Goal: Task Accomplishment & Management: Complete application form

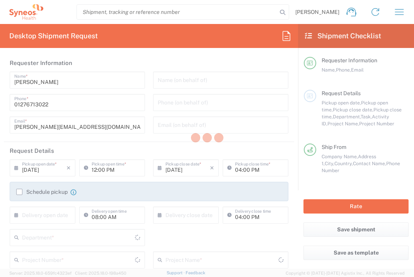
type input "3235"
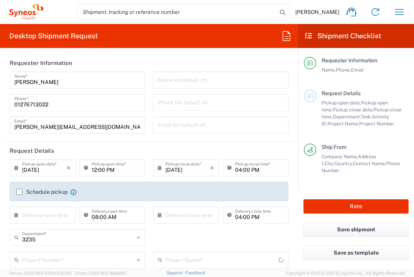
type input "[GEOGRAPHIC_DATA]"
click at [51, 217] on input "text" at bounding box center [44, 214] width 44 height 14
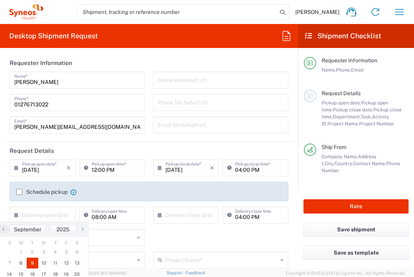
click at [36, 265] on span "9" at bounding box center [33, 262] width 12 height 11
type input "[DATE]"
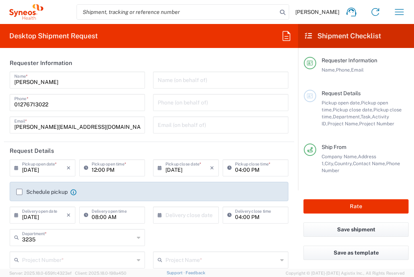
type input "Syneos Health UK Limited"
click at [173, 219] on input "text" at bounding box center [187, 214] width 44 height 14
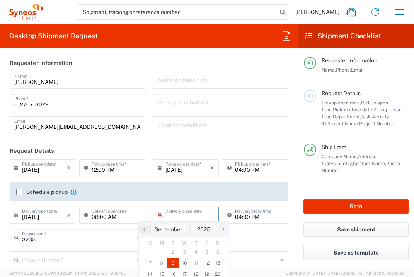
click at [174, 260] on span "9" at bounding box center [173, 262] width 12 height 11
type input "[DATE]"
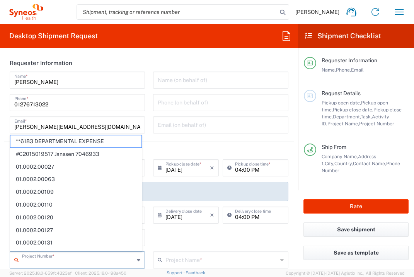
click at [98, 258] on input "text" at bounding box center [78, 259] width 112 height 14
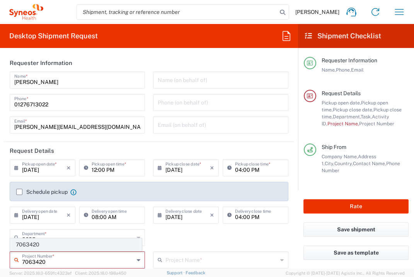
type input "7063420"
click at [88, 240] on span "7063420" at bounding box center [75, 244] width 131 height 12
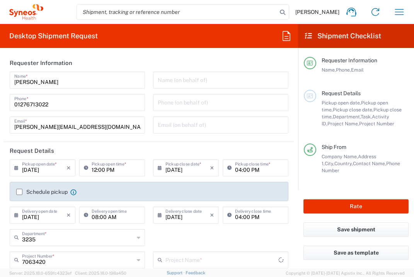
type input "PFIZER 7063420"
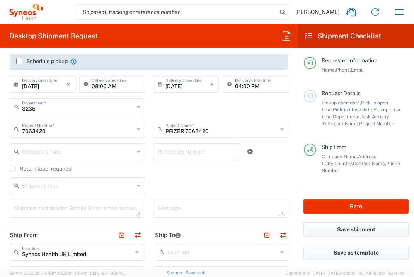
scroll to position [253, 0]
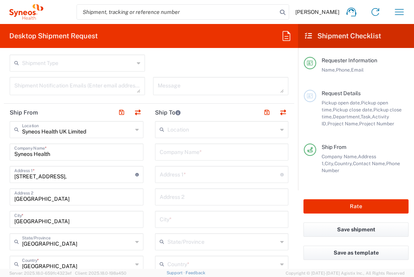
click at [187, 155] on input "text" at bounding box center [222, 151] width 124 height 14
type input "Pecsi Tudomanyegyetem"
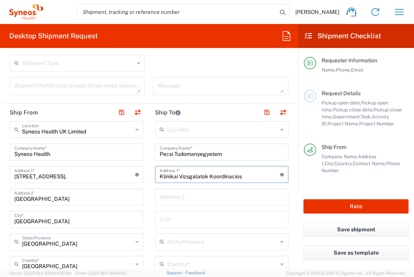
type input "Klinikai Vizsgalatok Koordinacios"
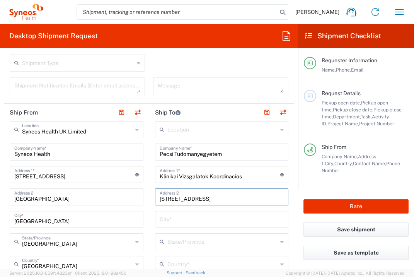
type input "[STREET_ADDRESS]"
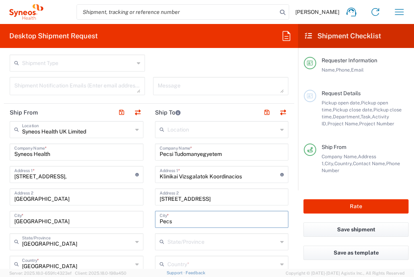
type input "Pecs"
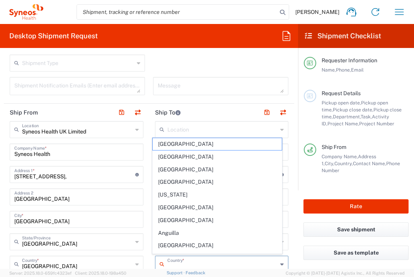
scroll to position [255, 0]
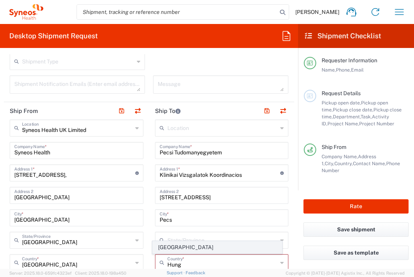
click at [166, 247] on span "[GEOGRAPHIC_DATA]" at bounding box center [217, 247] width 129 height 12
type input "[GEOGRAPHIC_DATA]"
type input "Sender/Shipper"
type input "Delivery Duty Paid"
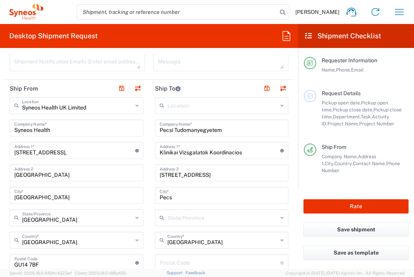
scroll to position [367, 0]
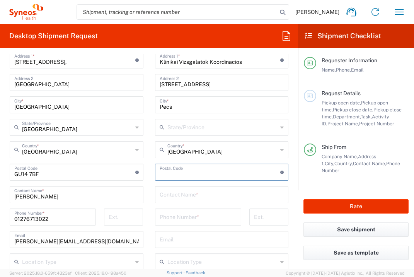
click at [199, 166] on input "undefined" at bounding box center [220, 172] width 121 height 14
type input "7624"
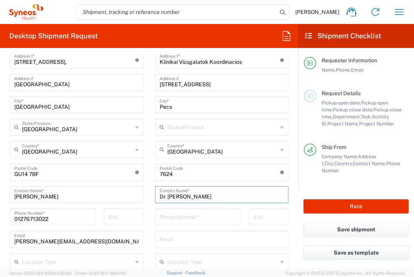
type input "Dr. [PERSON_NAME]"
type input "\"
type input "[PHONE_NUMBER]"
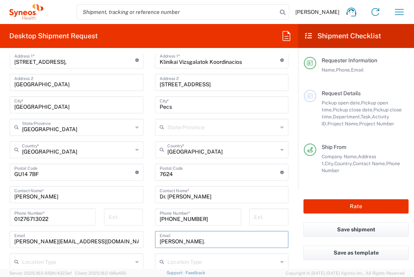
type input "[PERSON_NAME][EMAIL_ADDRESS][PERSON_NAME][DOMAIN_NAME]"
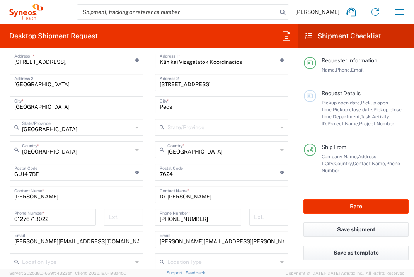
scroll to position [485, 0]
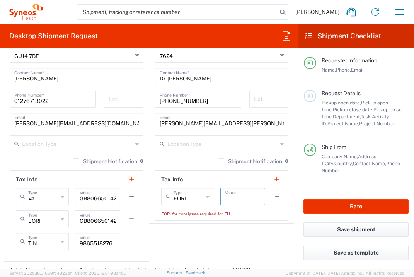
click at [234, 199] on input "text" at bounding box center [243, 196] width 36 height 14
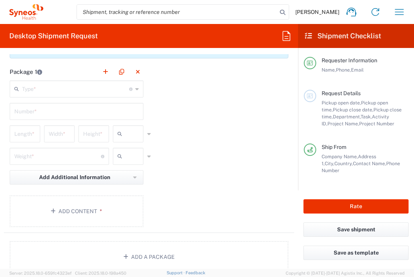
scroll to position [725, 0]
type input "1"
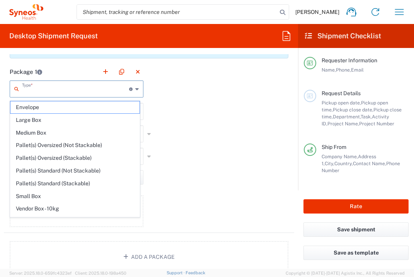
click at [106, 92] on input "text" at bounding box center [75, 89] width 107 height 14
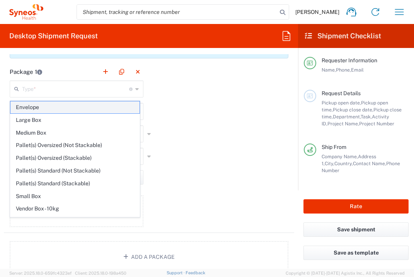
click at [98, 107] on span "Envelope" at bounding box center [74, 107] width 129 height 12
type input "Envelope"
type input "1"
type input "9.5"
type input "12.5"
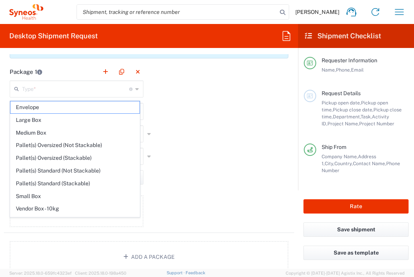
type input "0.25"
type input "in"
type input "0.45"
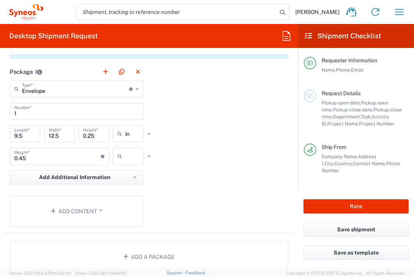
click at [122, 157] on icon at bounding box center [121, 156] width 8 height 12
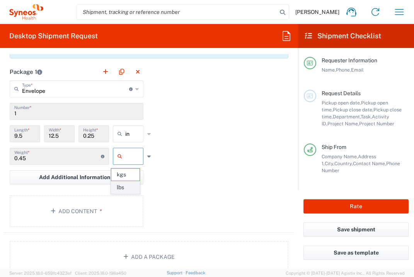
click at [126, 184] on span "lbs" at bounding box center [125, 187] width 28 height 12
type input "lbs"
click at [99, 216] on button "Add Content *" at bounding box center [77, 211] width 134 height 32
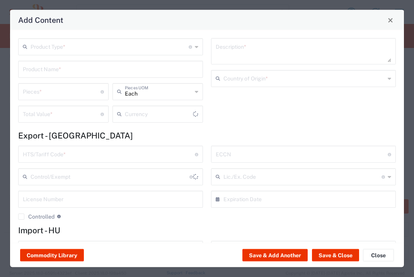
type input "US Dollar"
click at [113, 48] on input "text" at bounding box center [110, 46] width 158 height 14
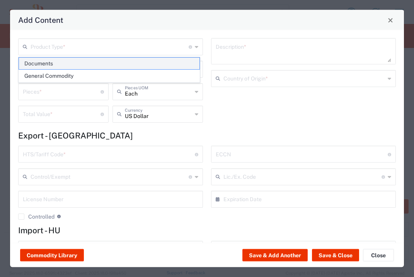
click at [99, 59] on span "Documents" at bounding box center [109, 64] width 180 height 12
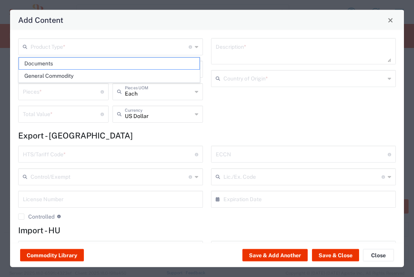
type input "Documents"
type input "1"
type textarea "Documents"
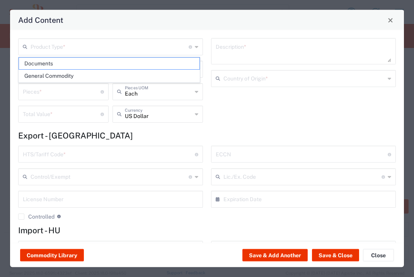
type input "[GEOGRAPHIC_DATA]"
type input "0000.00.0000"
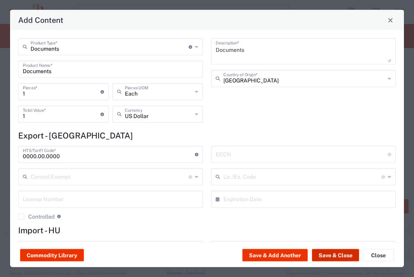
click at [340, 253] on button "Save & Close" at bounding box center [335, 255] width 47 height 12
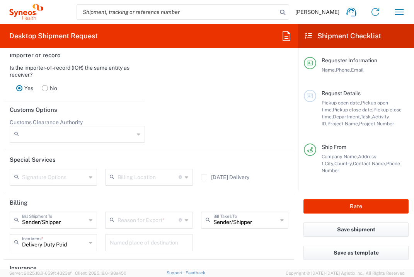
scroll to position [1113, 0]
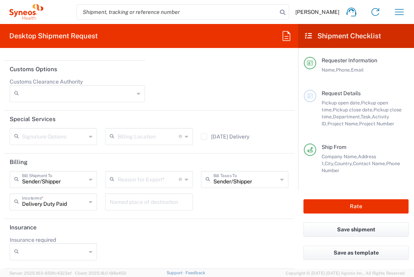
click at [138, 180] on input "text" at bounding box center [147, 179] width 61 height 14
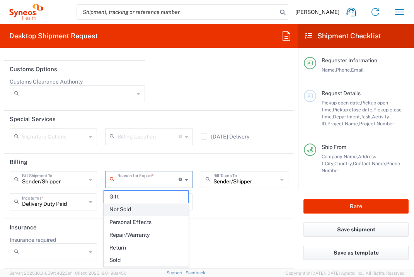
click at [139, 207] on span "Not Sold" at bounding box center [146, 209] width 84 height 12
type input "Not Sold"
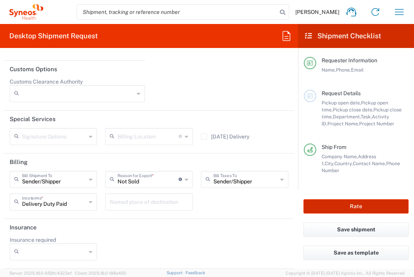
click at [324, 205] on button "Rate" at bounding box center [355, 206] width 105 height 14
type input "7063420"
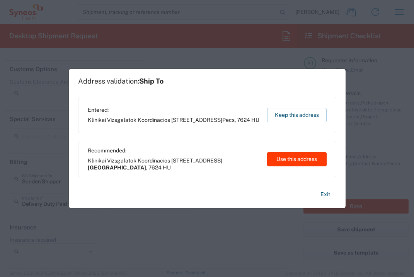
click at [320, 158] on button "Use this address" at bounding box center [296, 159] width 59 height 14
type input "[GEOGRAPHIC_DATA]"
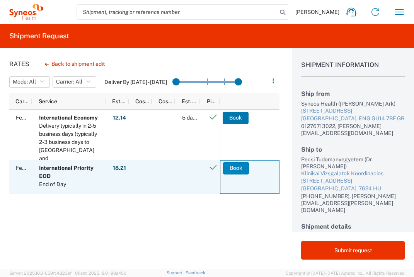
click at [228, 165] on button "Book" at bounding box center [236, 168] width 26 height 12
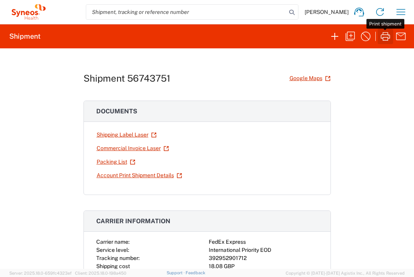
click at [388, 36] on icon "button" at bounding box center [384, 36] width 9 height 8
click at [405, 9] on icon "button" at bounding box center [400, 12] width 12 height 12
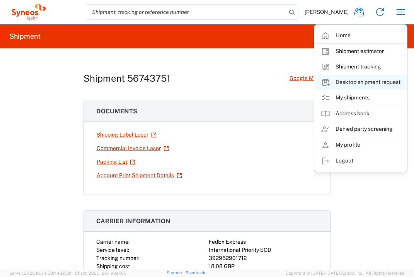
click at [372, 84] on link "Desktop shipment request" at bounding box center [360, 82] width 92 height 15
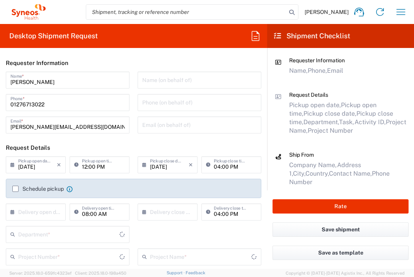
type input "[GEOGRAPHIC_DATA]"
type input "3235"
click at [33, 212] on input "text" at bounding box center [37, 211] width 39 height 14
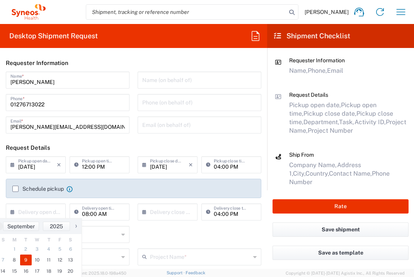
drag, startPoint x: 27, startPoint y: 258, endPoint x: 86, endPoint y: 240, distance: 61.5
click at [27, 258] on span "9" at bounding box center [26, 259] width 12 height 11
type input "[DATE]"
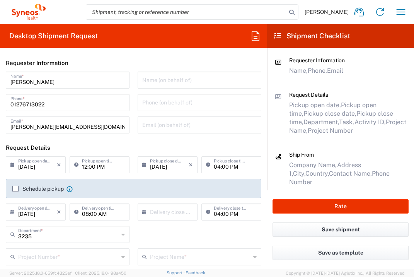
click at [153, 217] on input "text" at bounding box center [169, 211] width 39 height 14
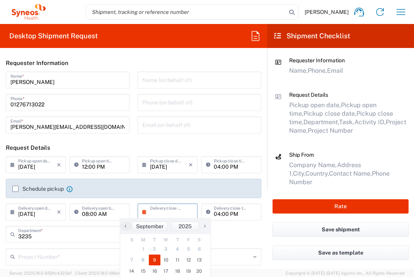
click at [154, 256] on span "9" at bounding box center [155, 259] width 12 height 11
type input "[DATE]"
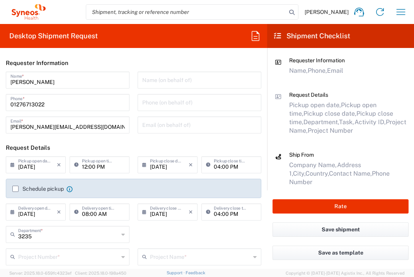
click at [89, 260] on input "text" at bounding box center [68, 256] width 100 height 14
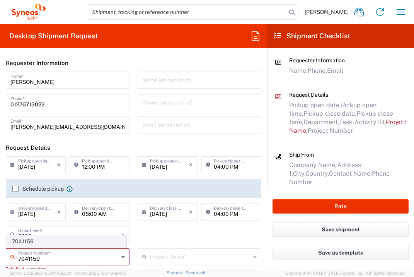
type input "7041159"
click at [63, 243] on span "7041159" at bounding box center [66, 241] width 119 height 12
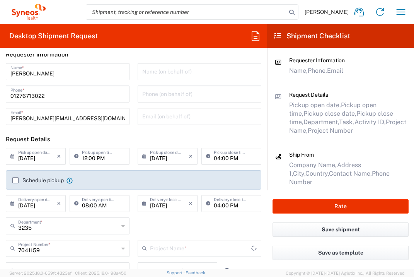
type input "Mirum 7041159"
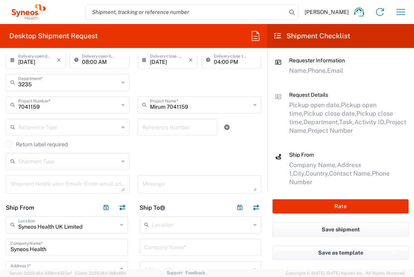
scroll to position [203, 0]
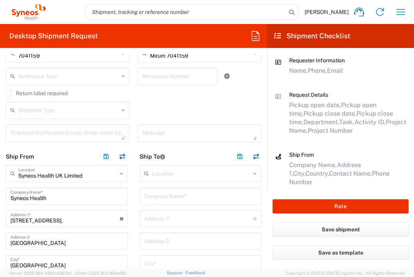
click at [200, 199] on input "text" at bounding box center [200, 196] width 113 height 14
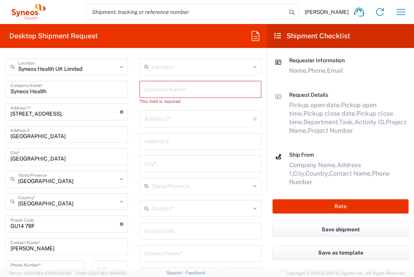
scroll to position [310, 0]
